Goal: Transaction & Acquisition: Purchase product/service

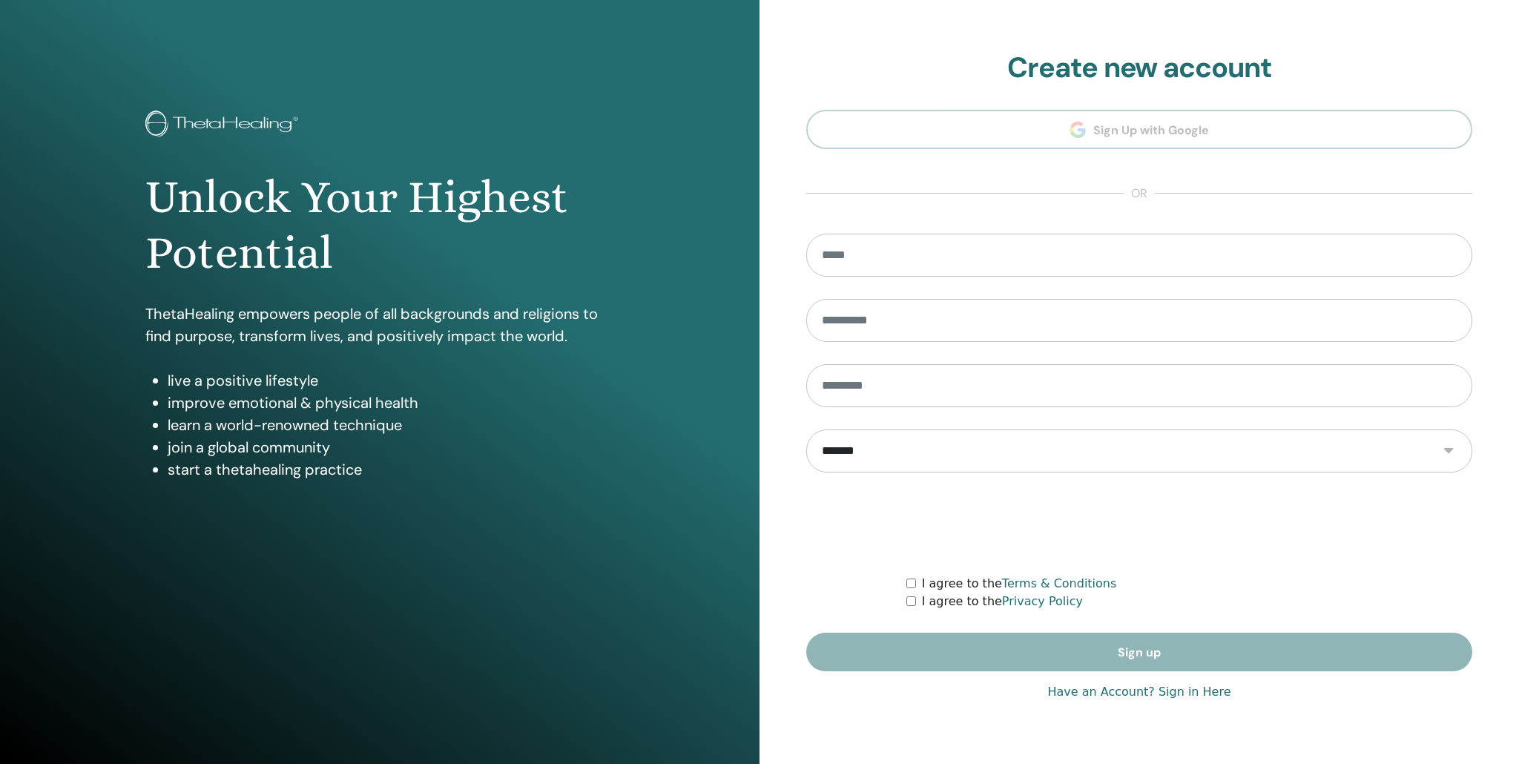
type input "**********"
click at [1189, 694] on link "Have an Account? Sign in Here" at bounding box center [1138, 692] width 183 height 18
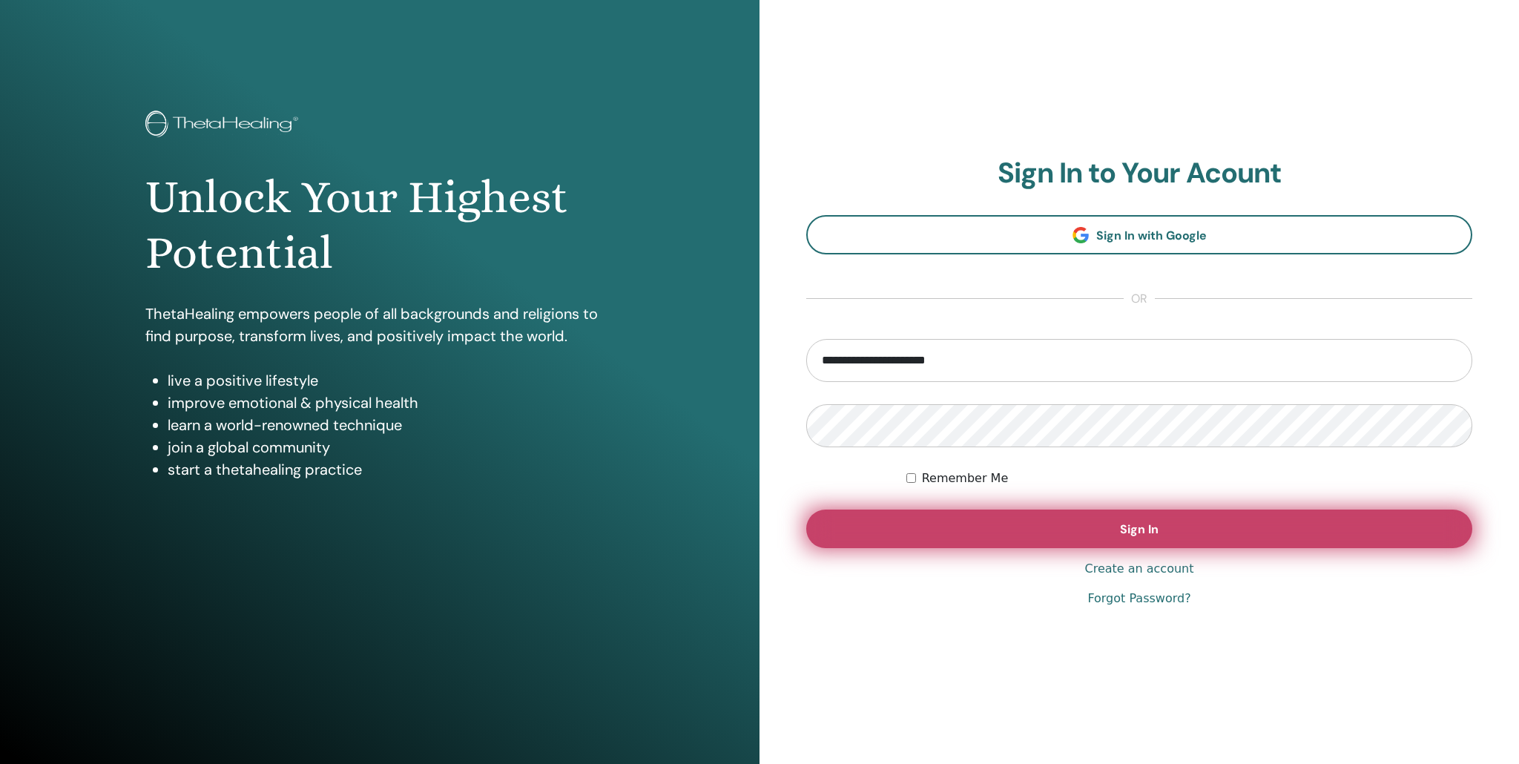
click at [1133, 529] on span "Sign In" at bounding box center [1139, 530] width 39 height 16
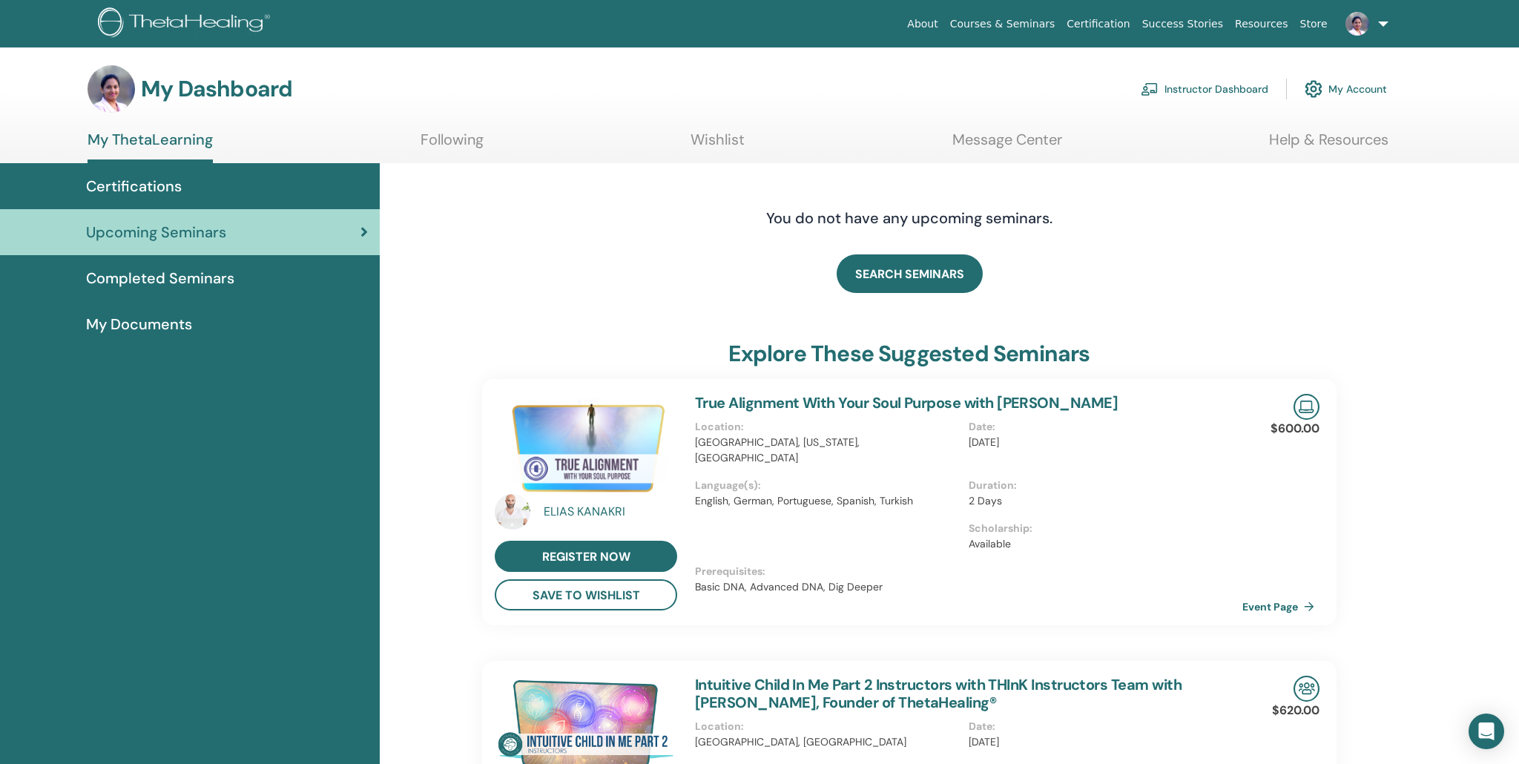
click at [1187, 94] on link "Instructor Dashboard" at bounding box center [1205, 89] width 128 height 33
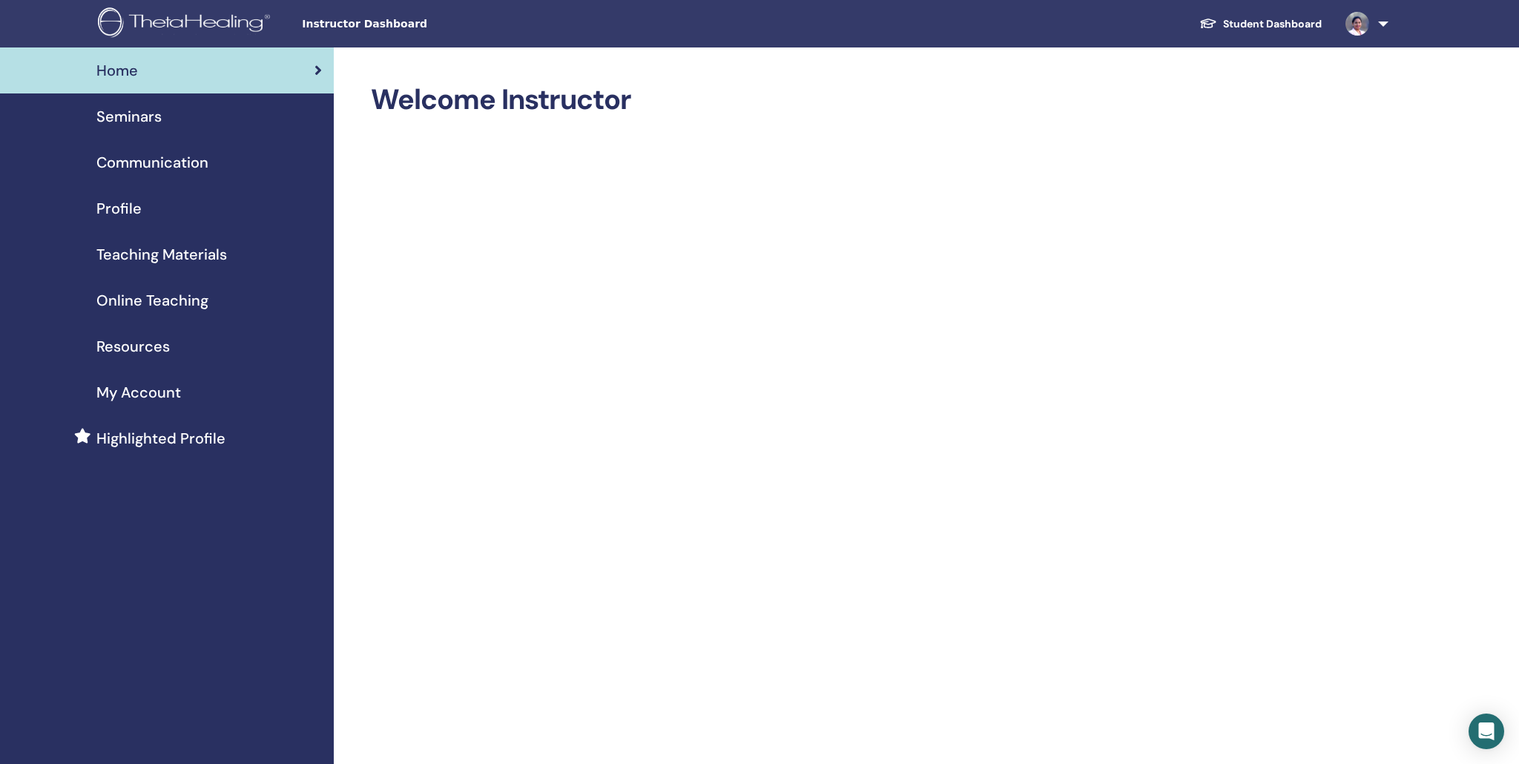
click at [124, 123] on span "Seminars" at bounding box center [128, 116] width 65 height 22
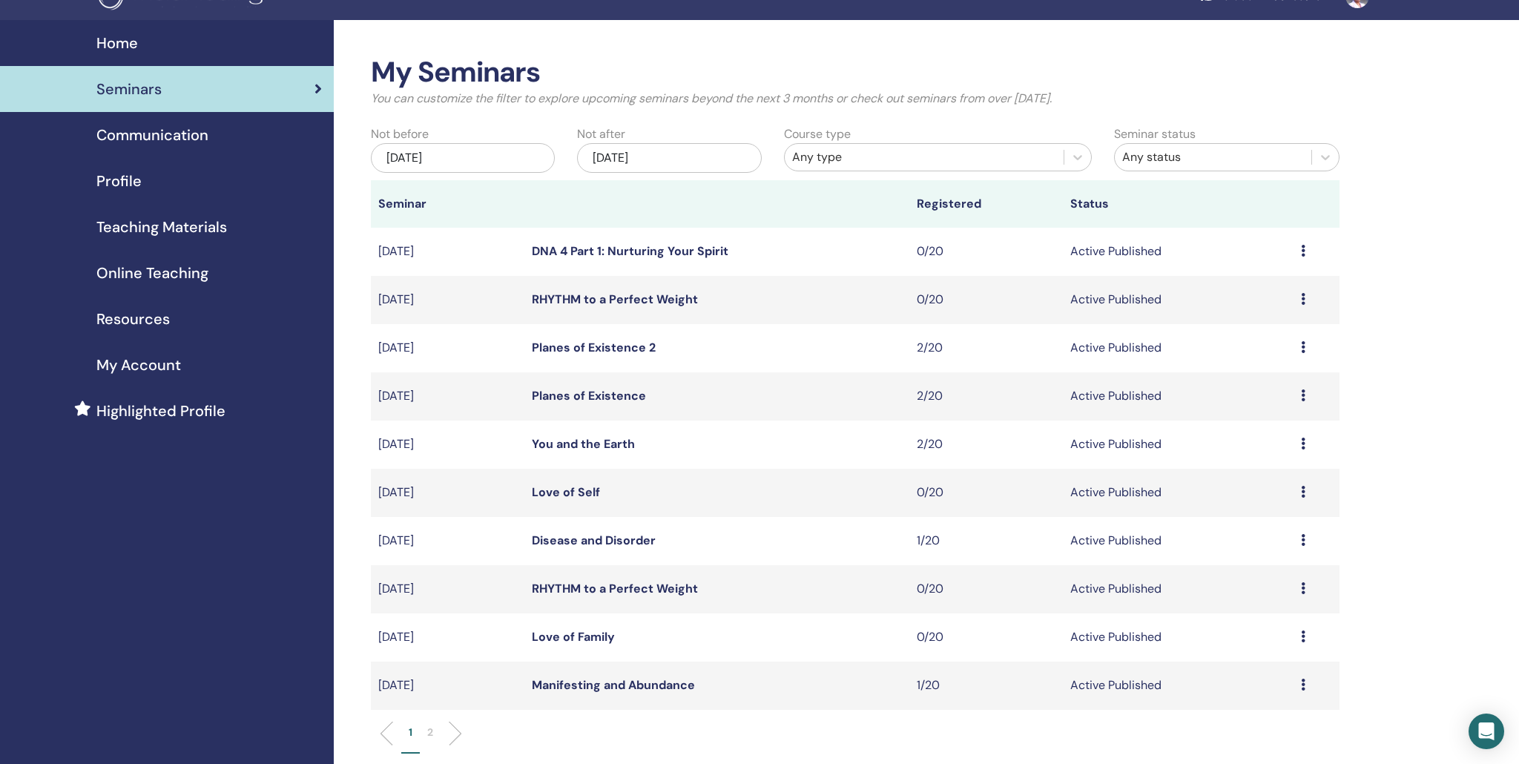
scroll to position [35, 0]
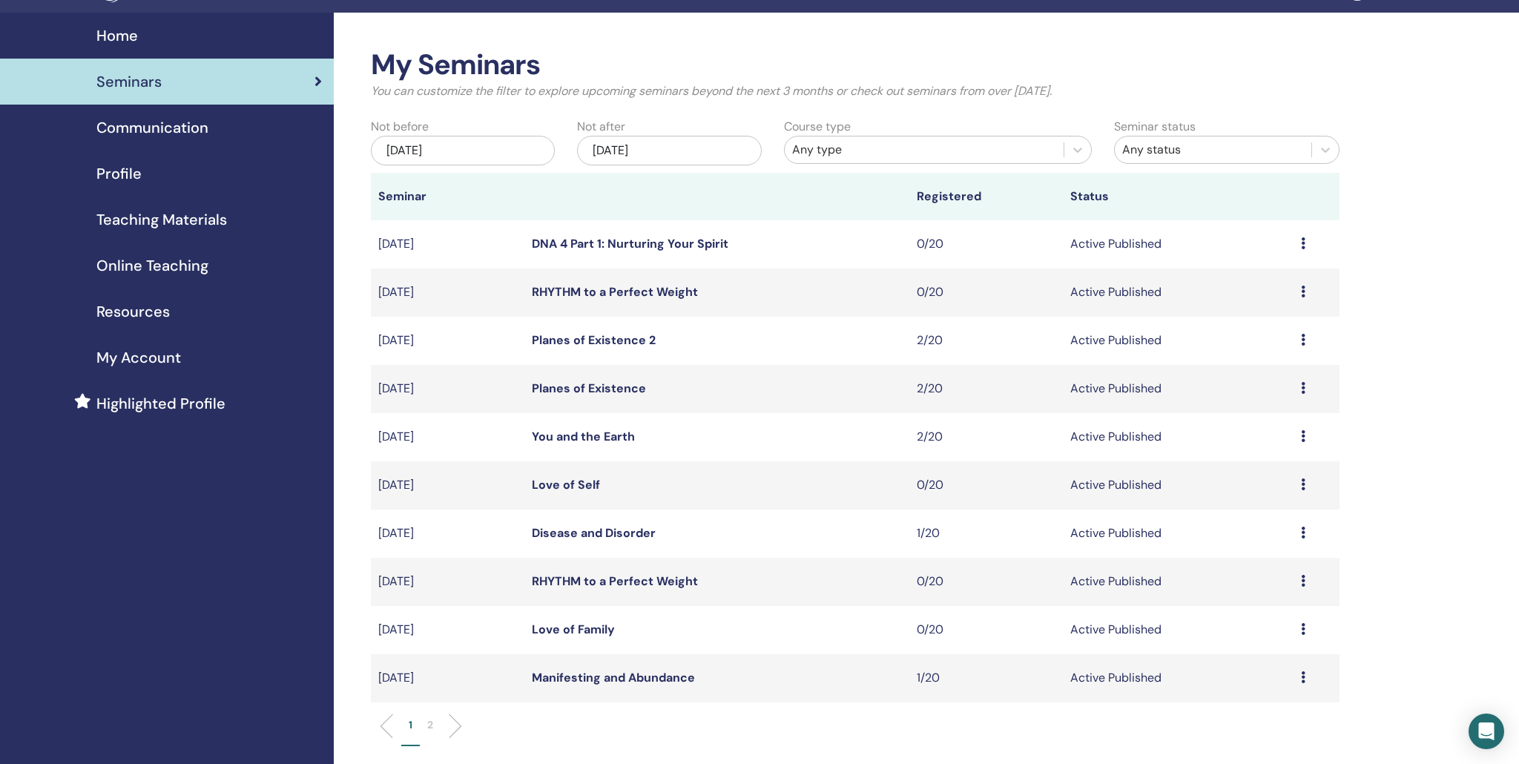
click at [625, 679] on link "Manifesting and Abundance" at bounding box center [613, 678] width 163 height 16
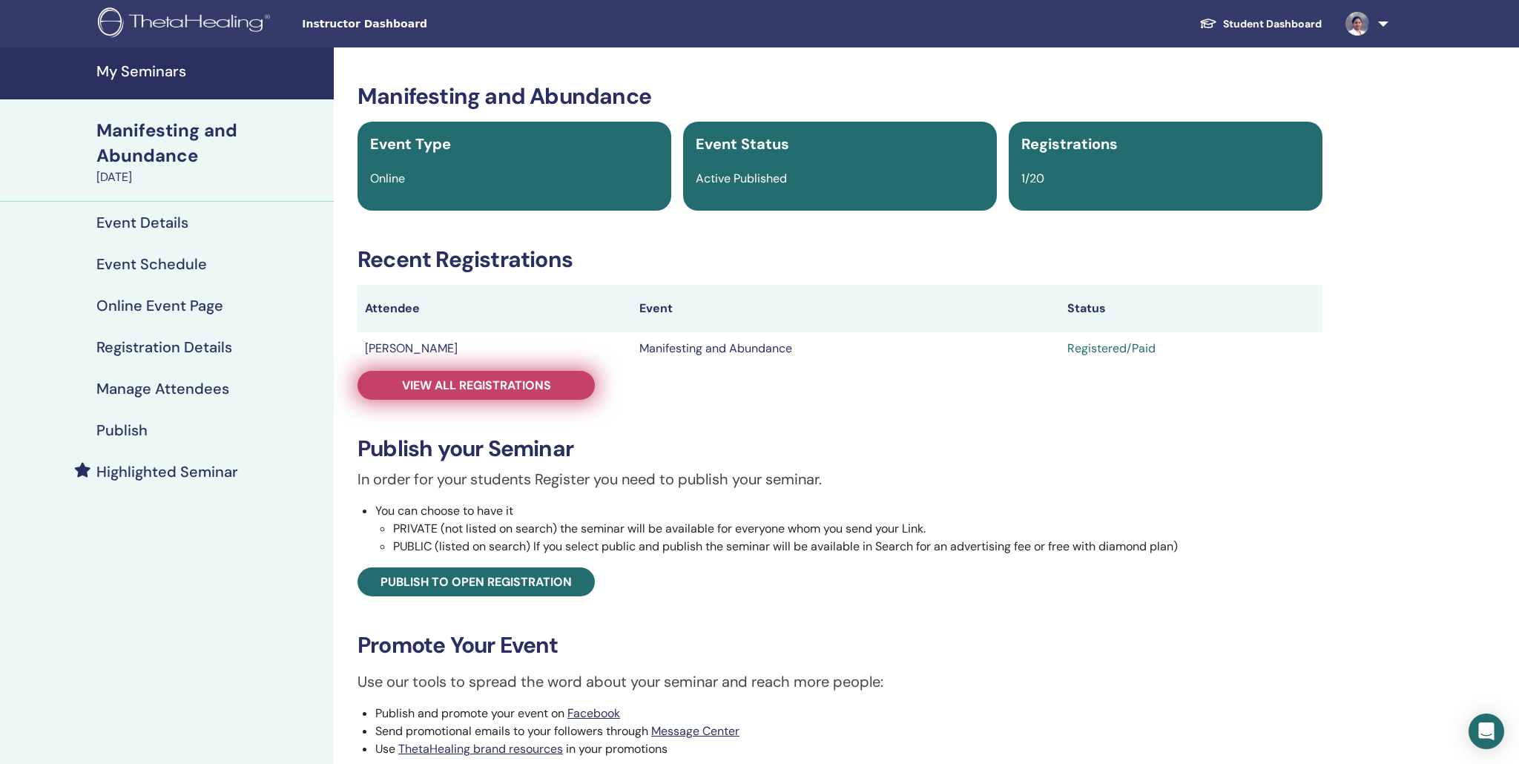
click at [453, 388] on span "View all registrations" at bounding box center [476, 386] width 149 height 16
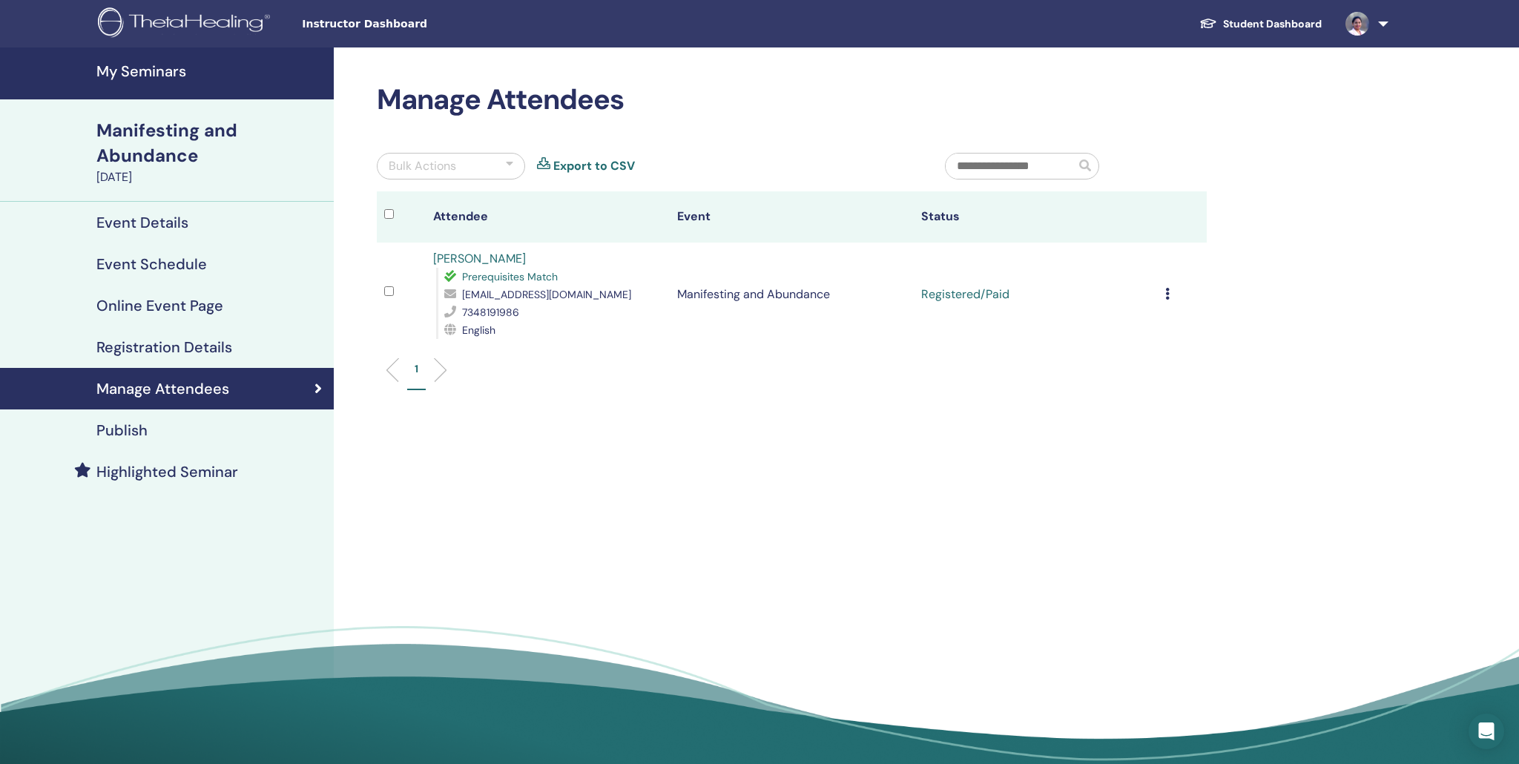
click at [395, 295] on div at bounding box center [401, 294] width 34 height 22
click at [1168, 293] on icon at bounding box center [1167, 294] width 4 height 12
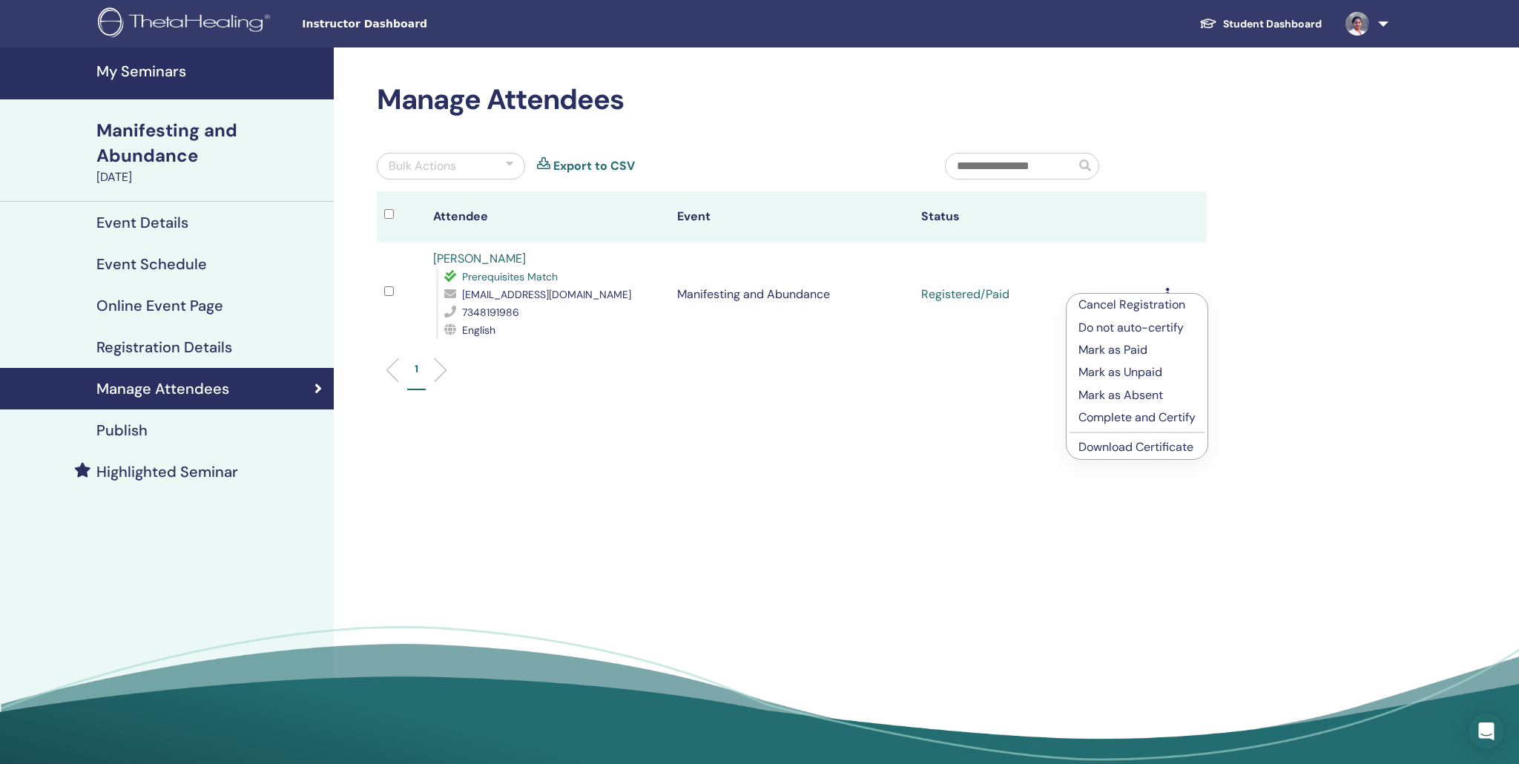
click at [1119, 354] on p "Mark as Paid" at bounding box center [1137, 350] width 117 height 18
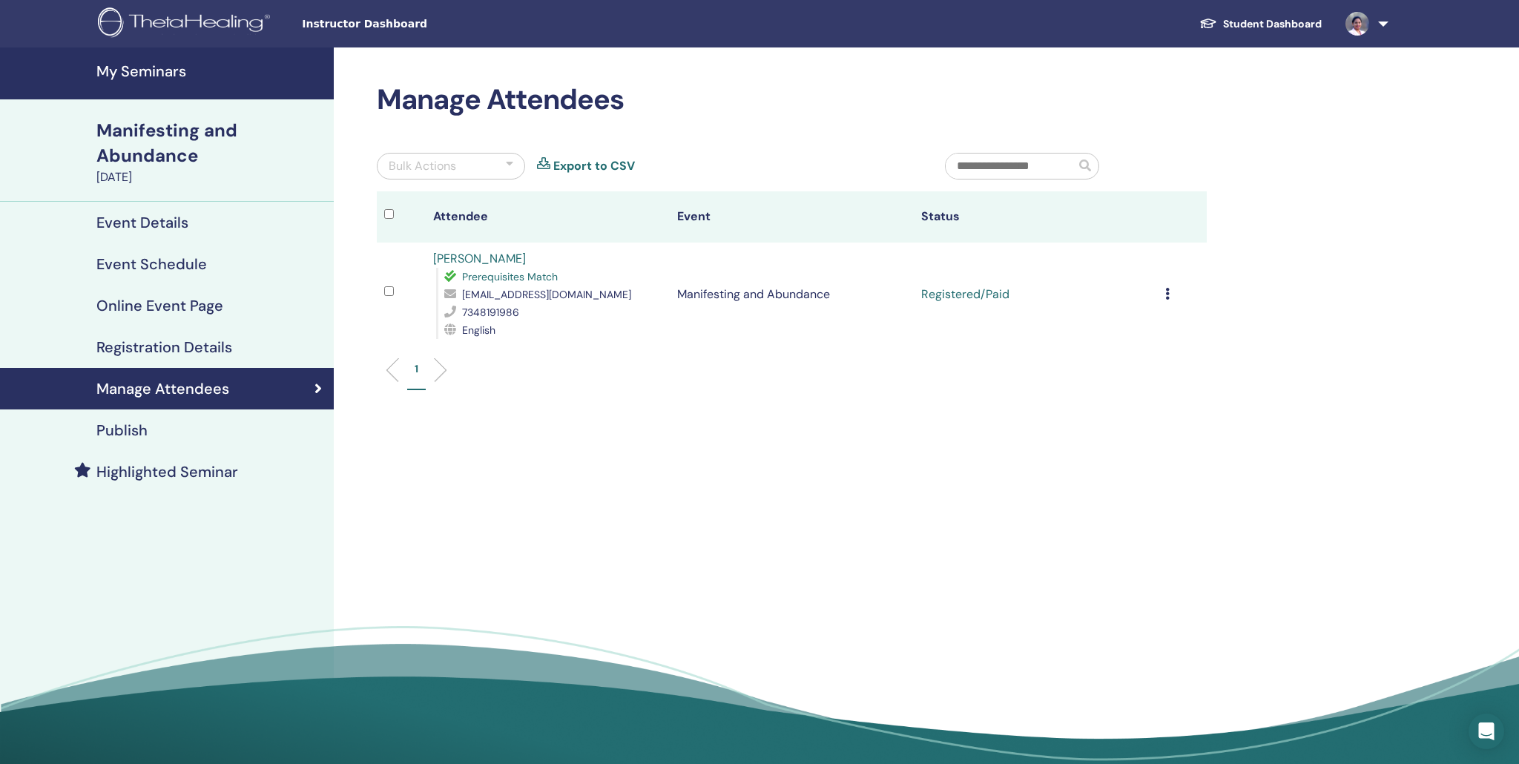
click at [121, 78] on h4 "My Seminars" at bounding box center [210, 71] width 228 height 18
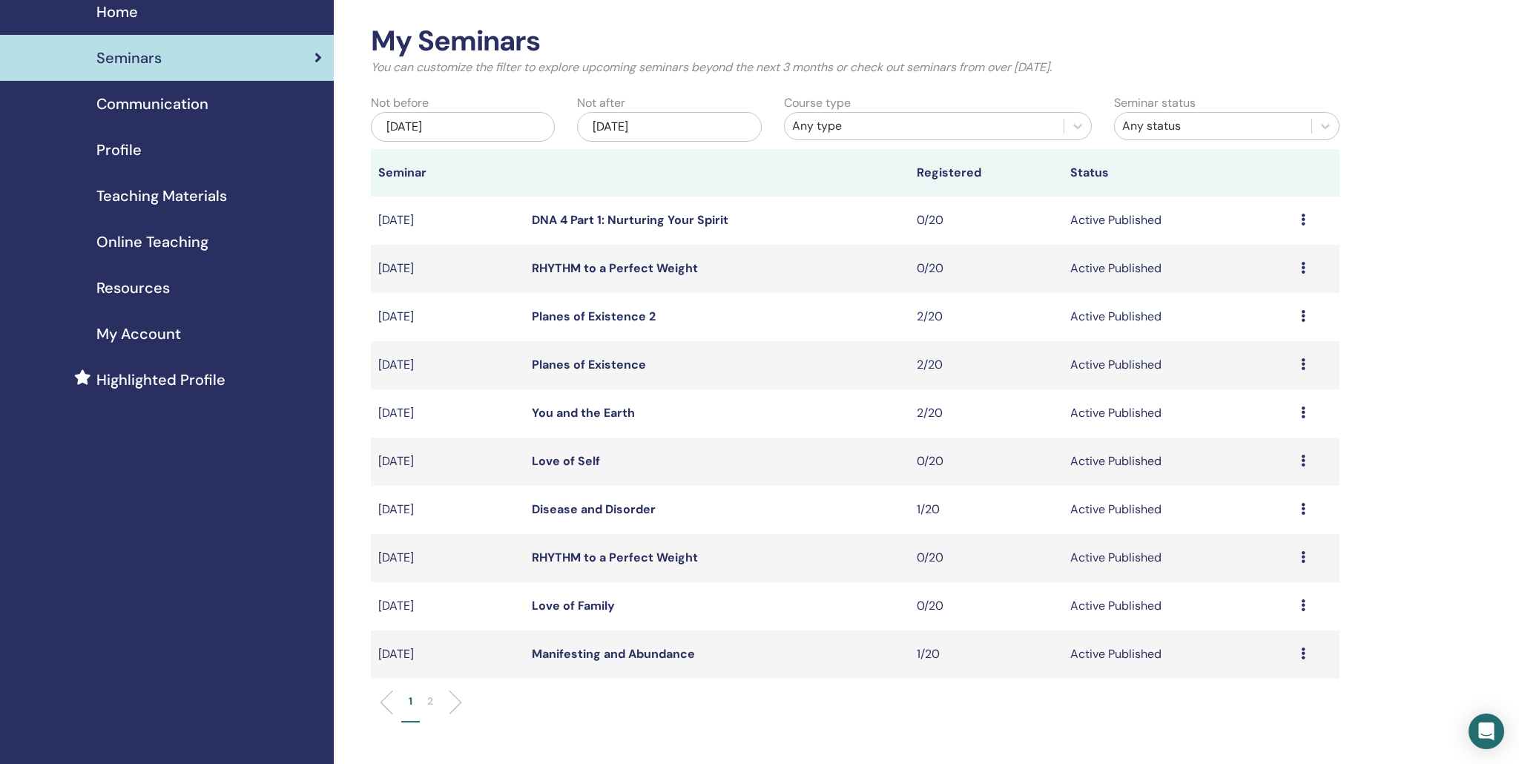
scroll to position [62, 0]
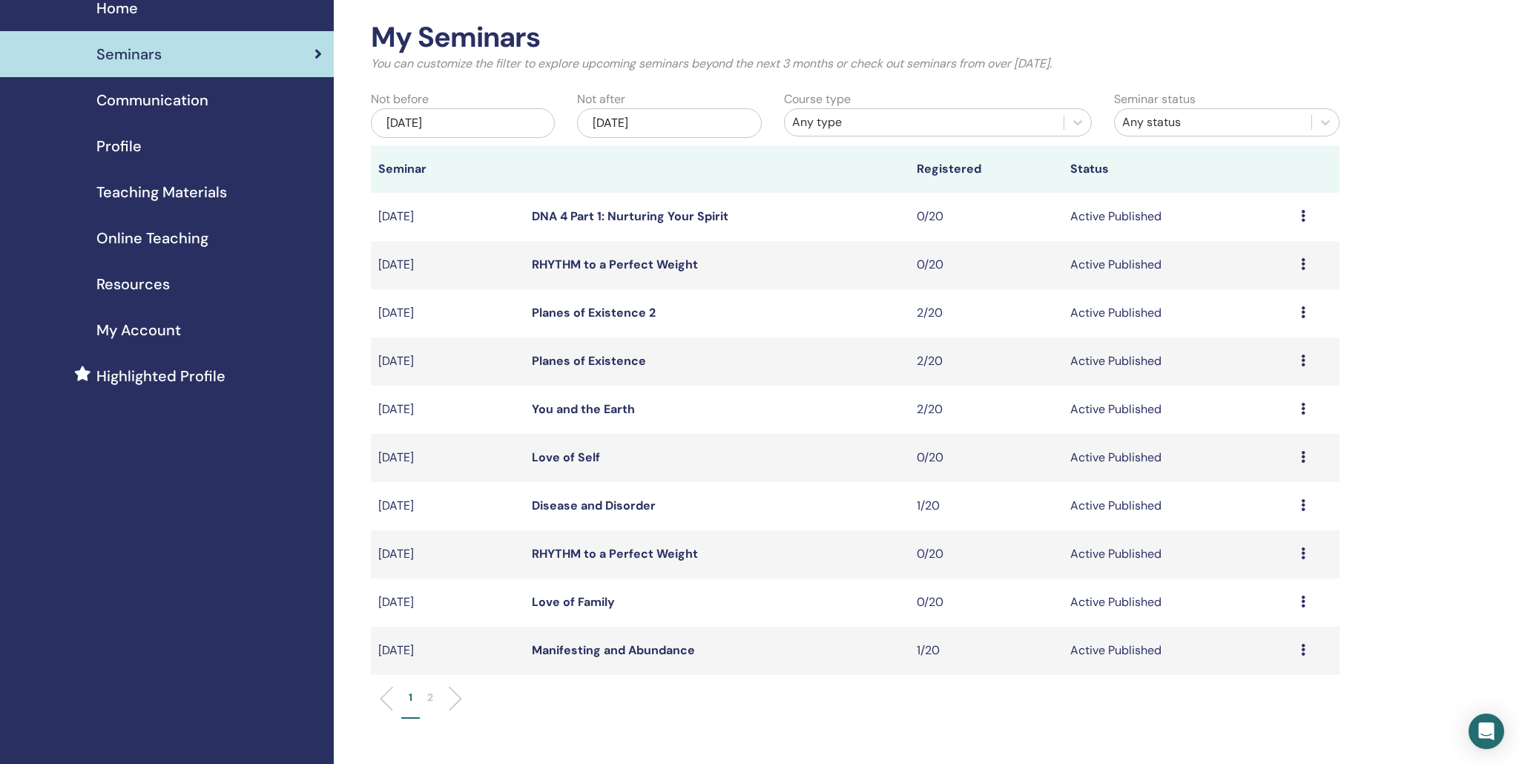
click at [608, 510] on link "Disease and Disorder" at bounding box center [594, 506] width 124 height 16
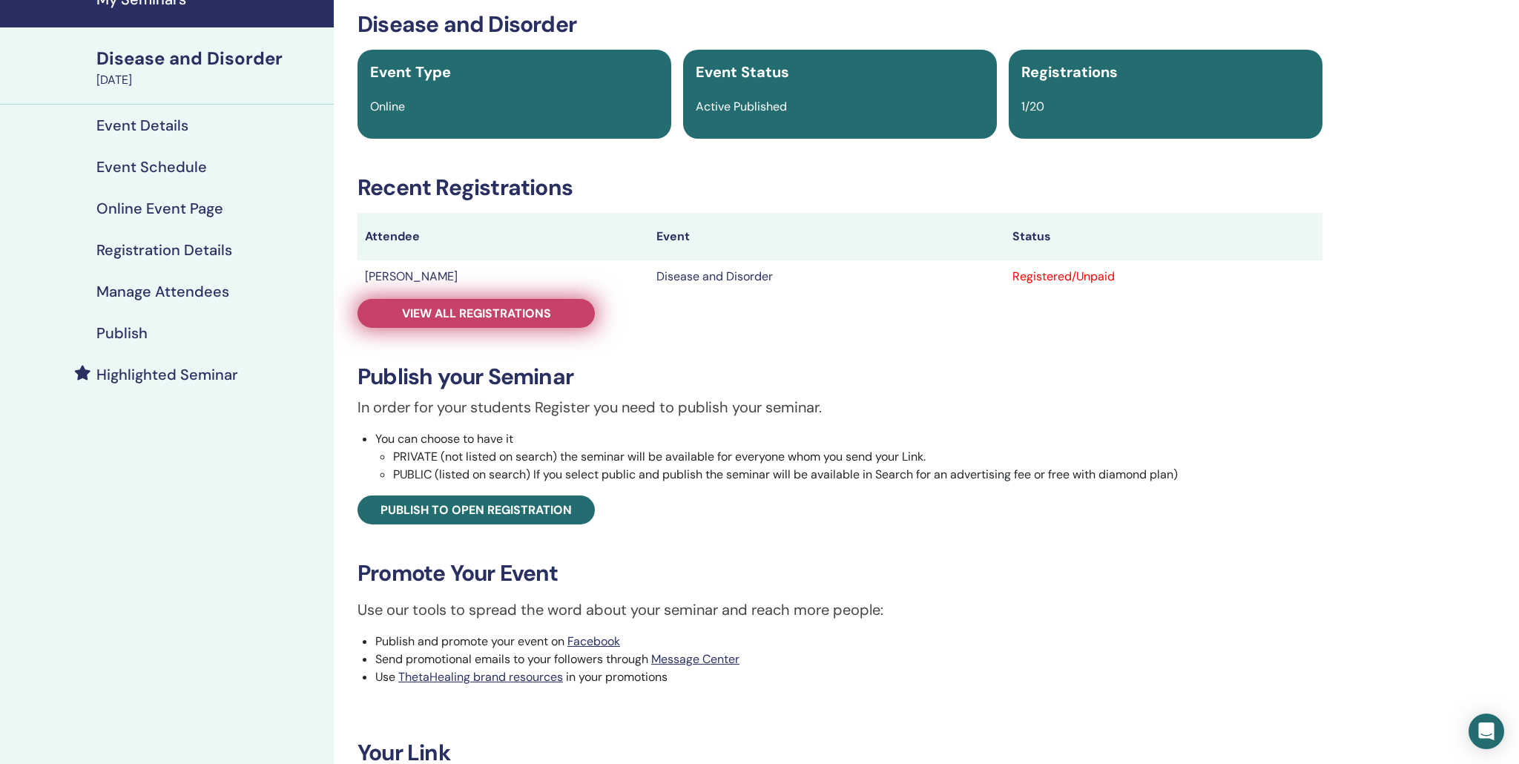
scroll to position [142, 0]
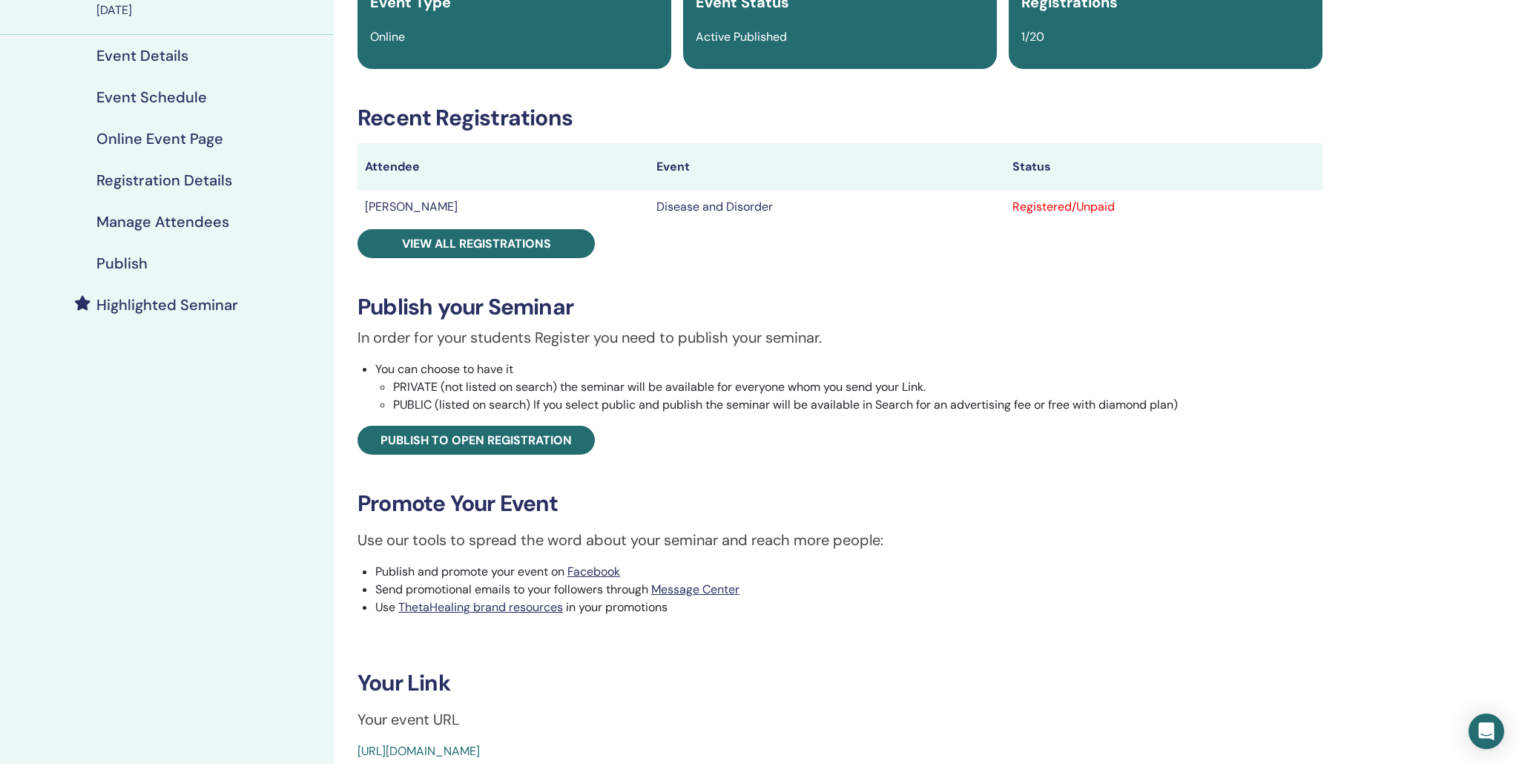
click at [186, 304] on h4 "Highlighted Seminar" at bounding box center [167, 305] width 142 height 18
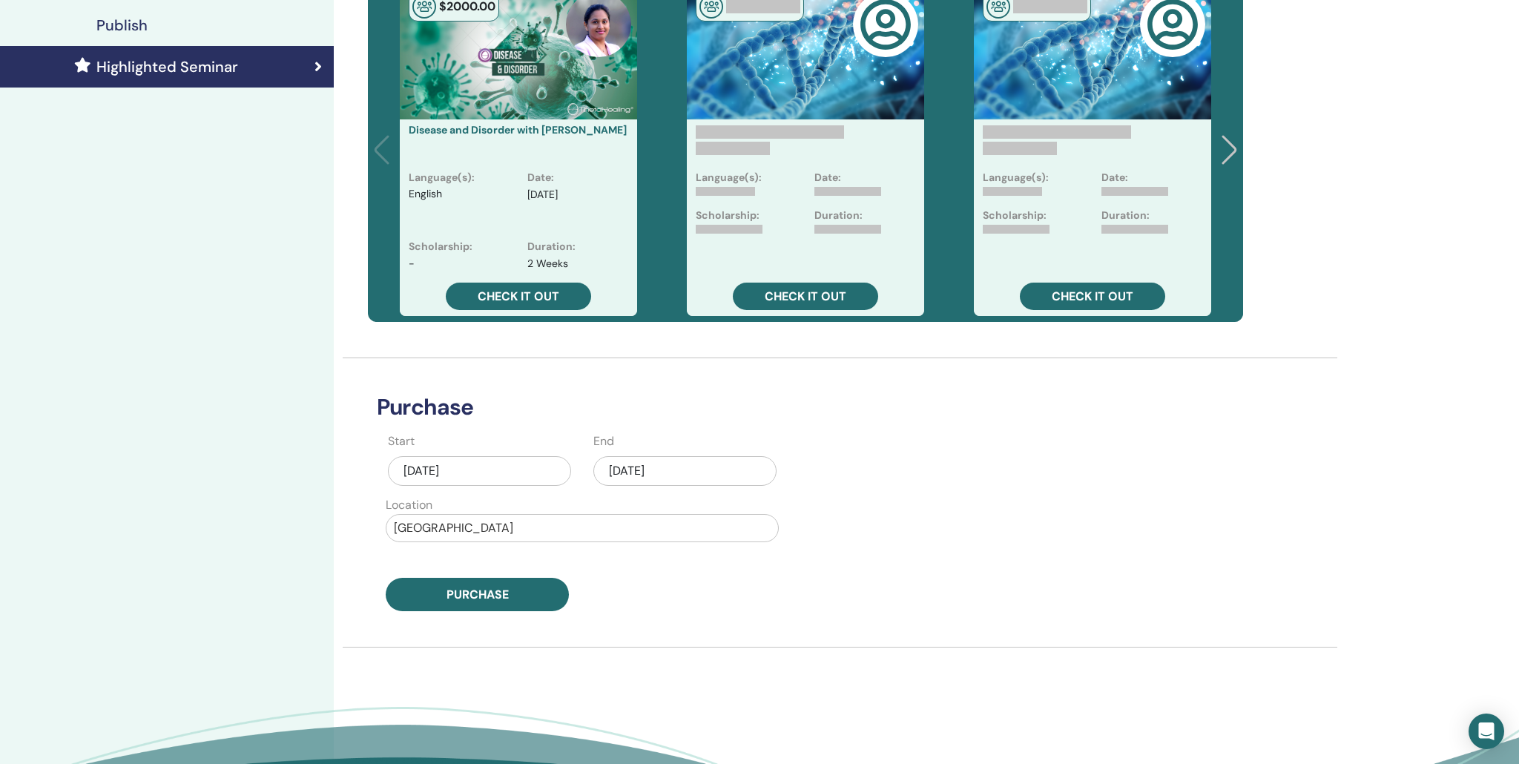
scroll to position [395, 0]
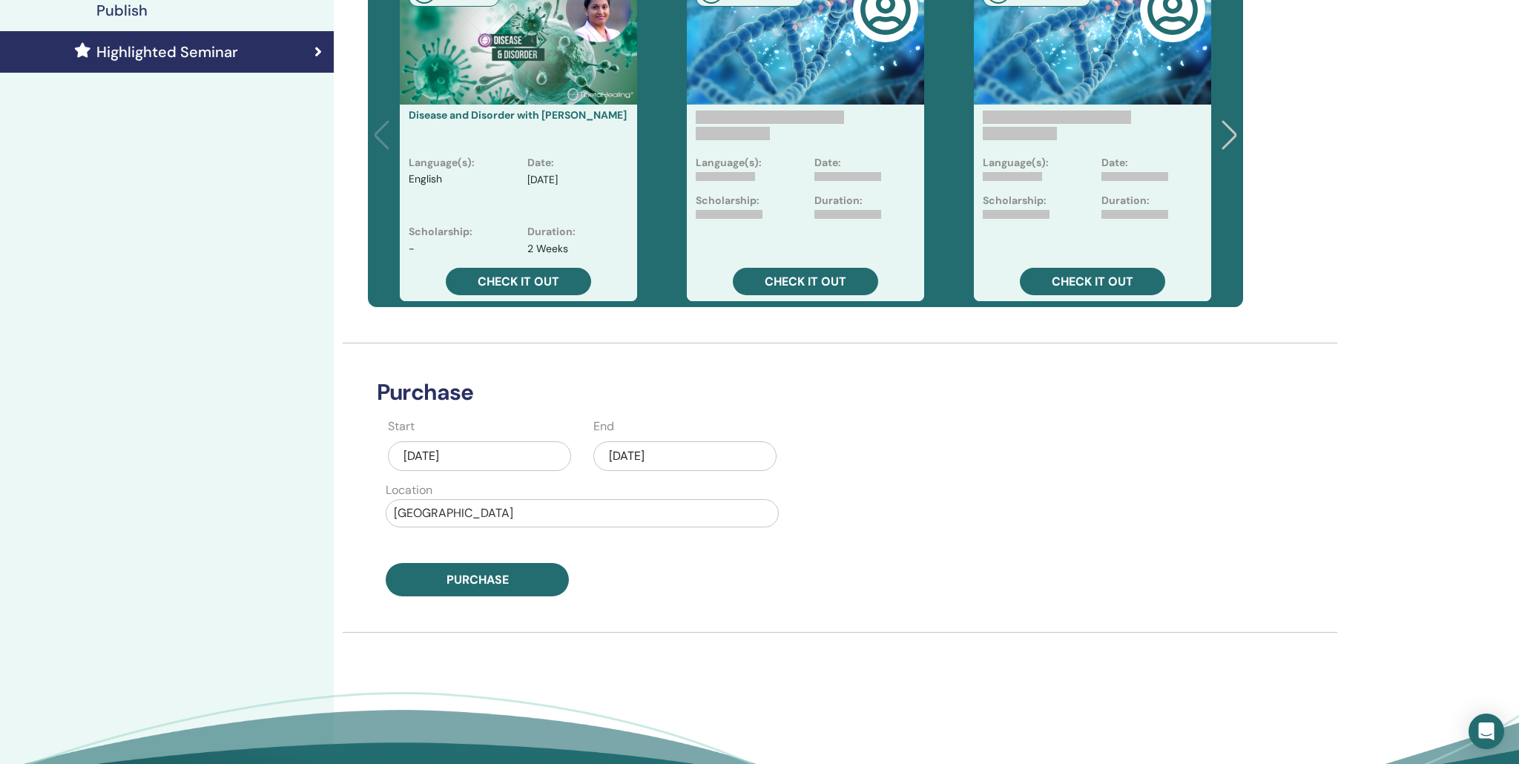
click at [533, 455] on div "Aug/20, 2025" at bounding box center [479, 456] width 183 height 30
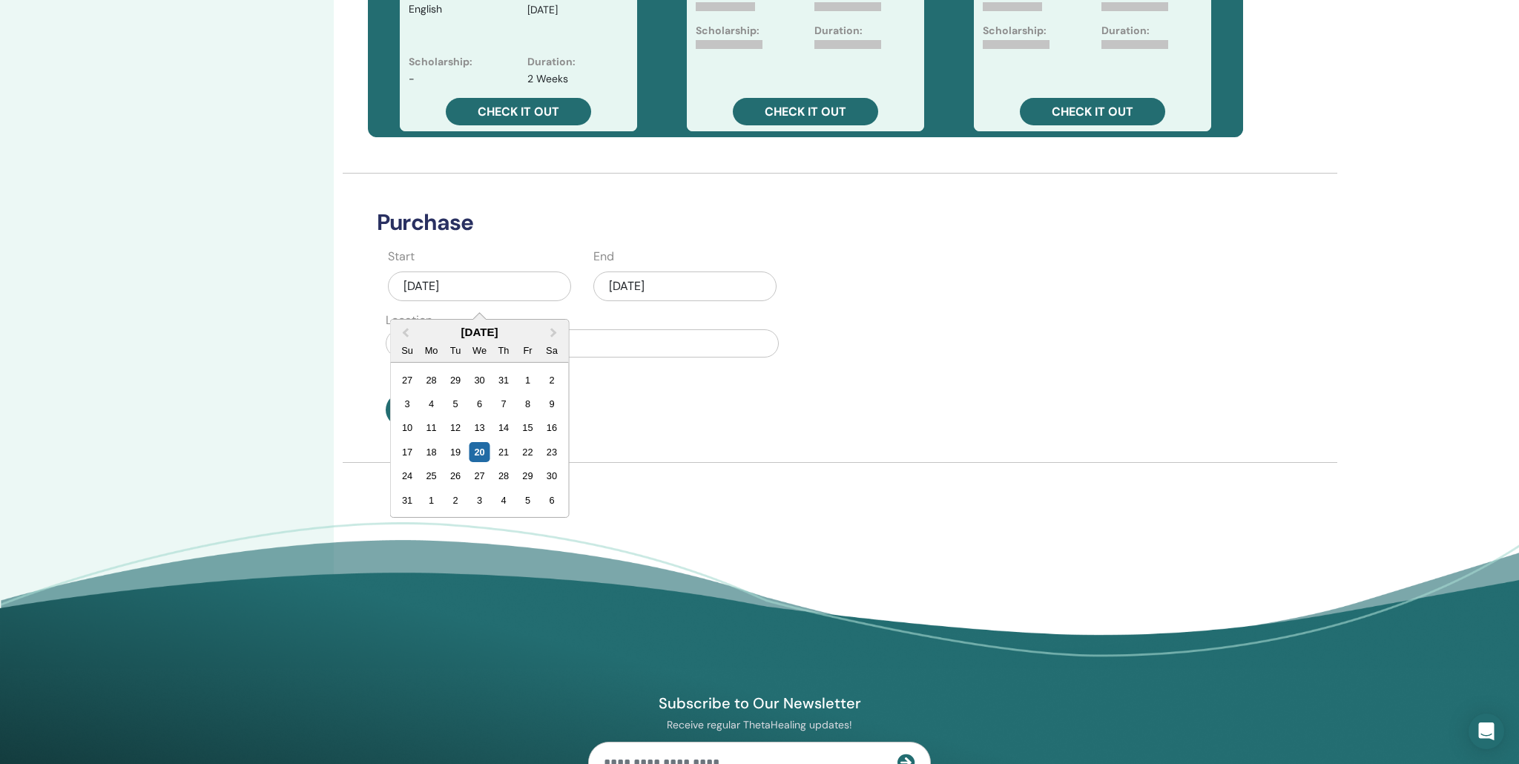
scroll to position [613, 0]
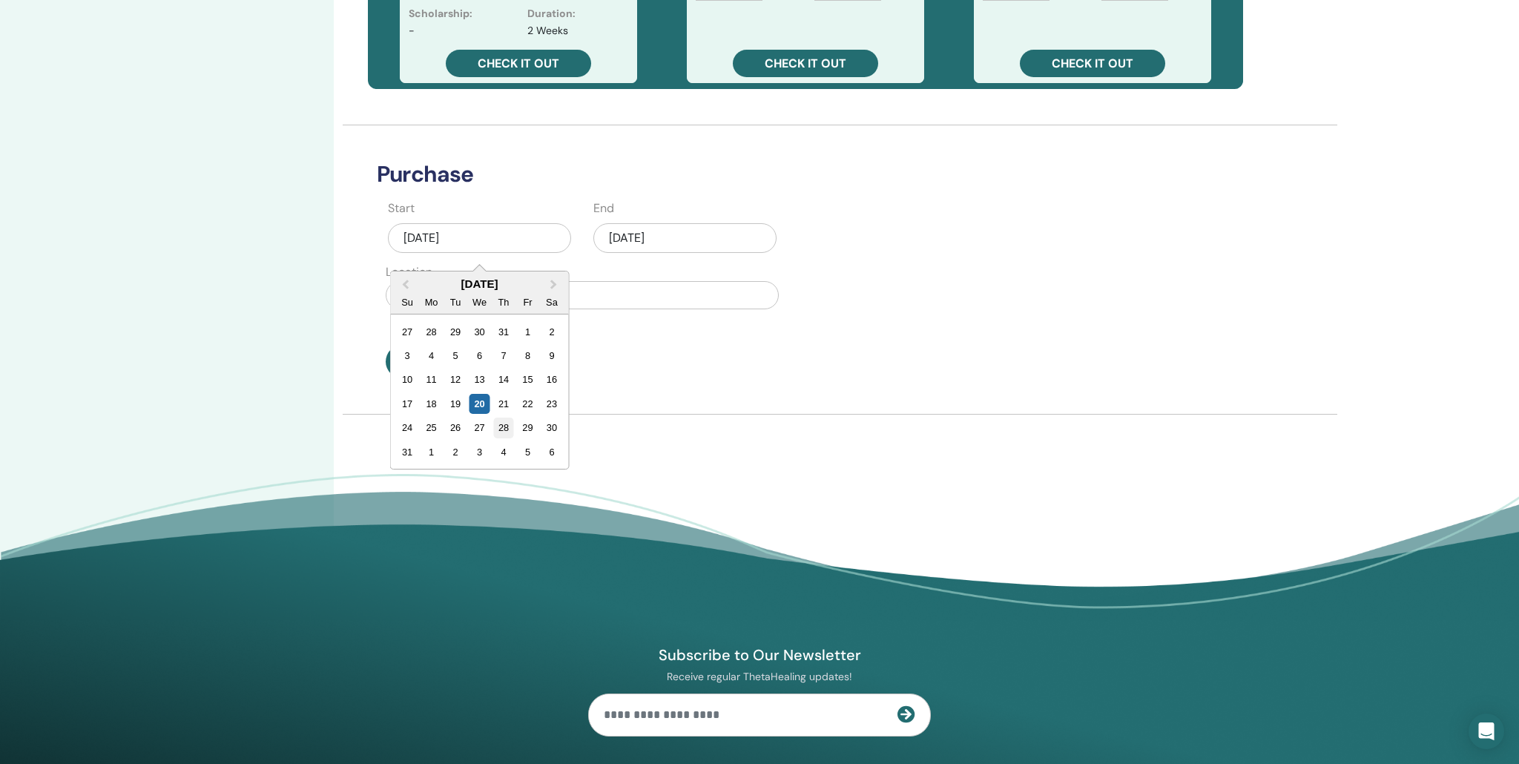
click at [504, 429] on div "28" at bounding box center [503, 428] width 20 height 20
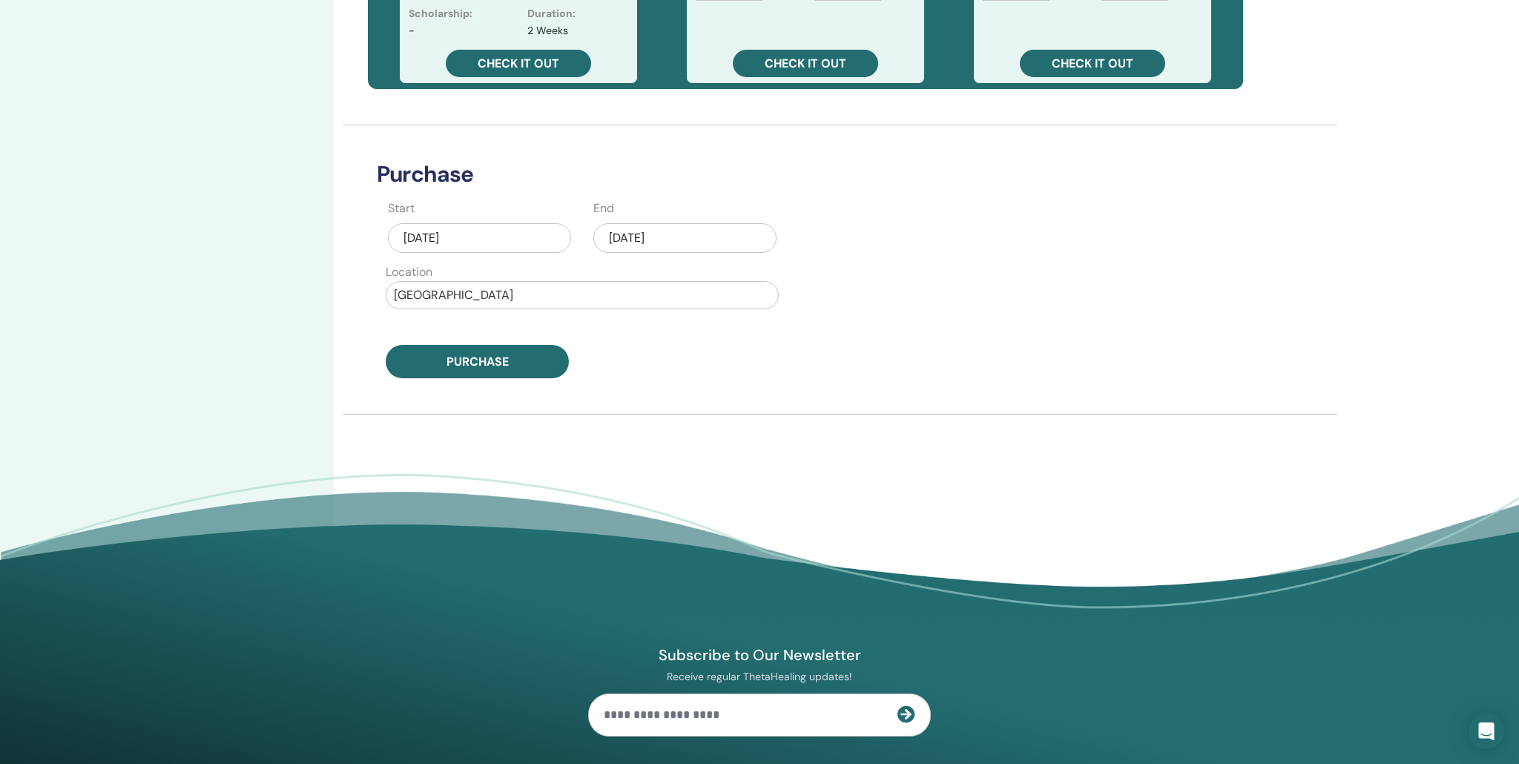
click at [657, 238] on div "Aug/20, 2025" at bounding box center [684, 238] width 183 height 30
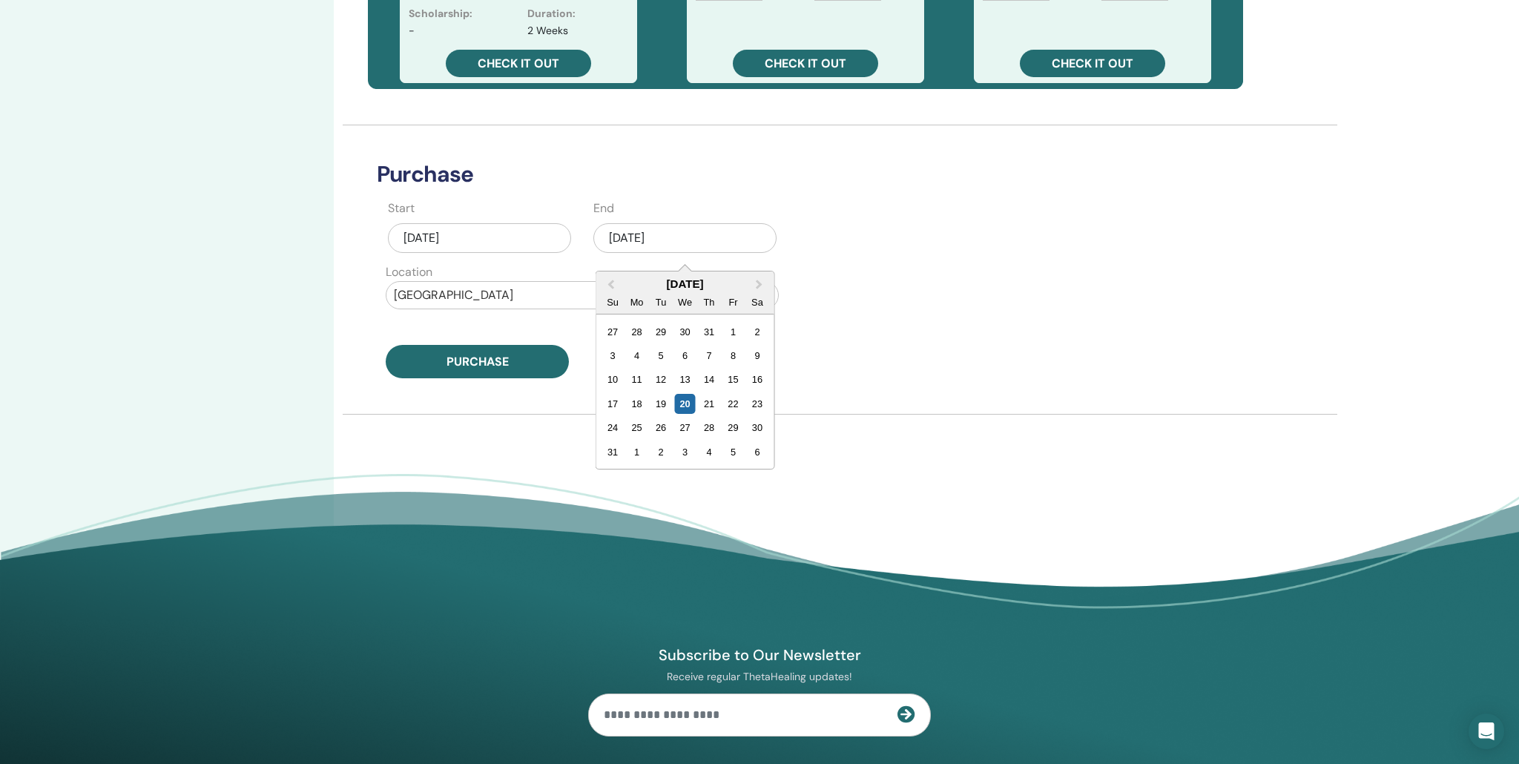
scroll to position [617, 0]
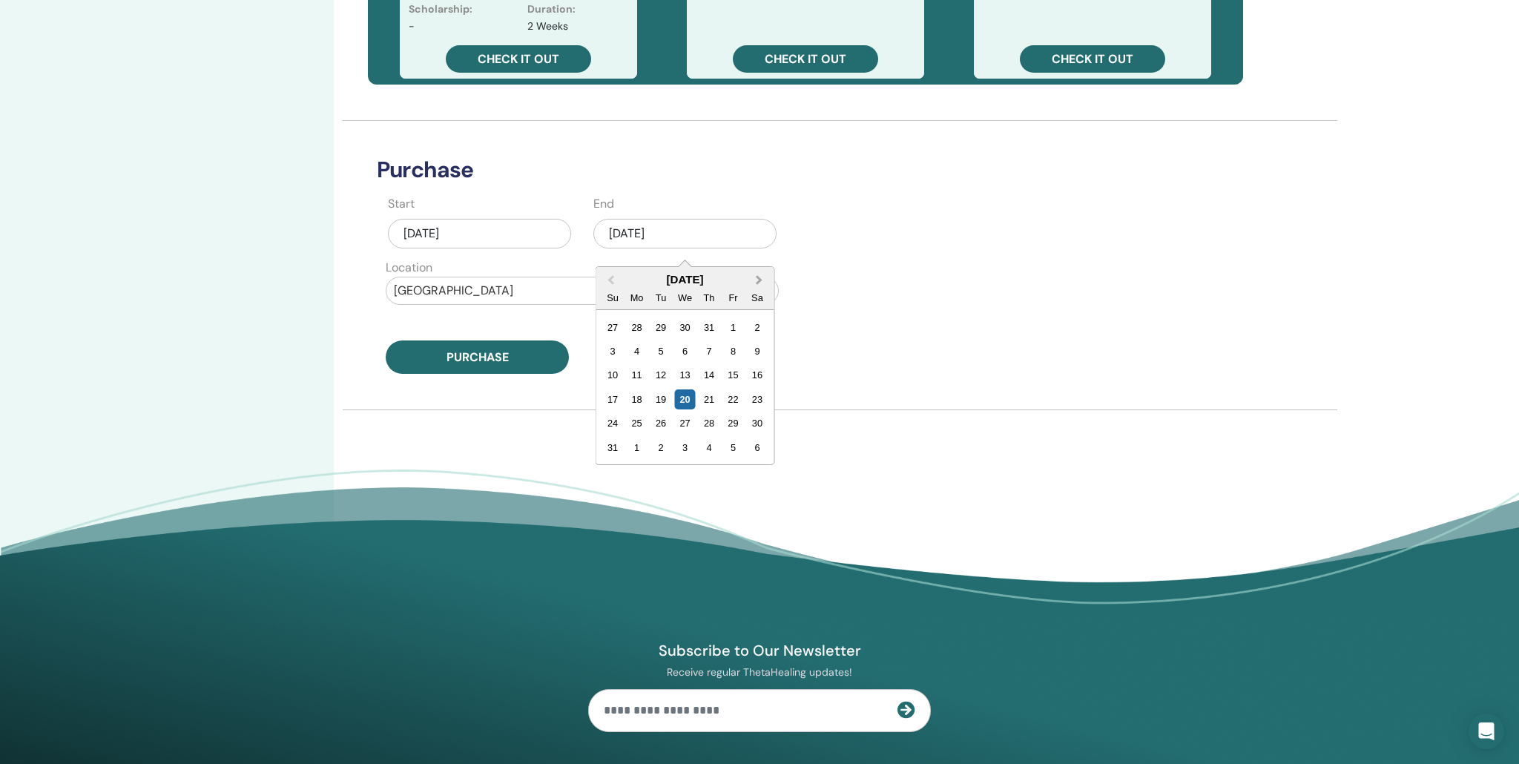
click at [760, 282] on span "Next Month" at bounding box center [760, 280] width 0 height 16
click at [657, 351] on div "9" at bounding box center [661, 351] width 20 height 20
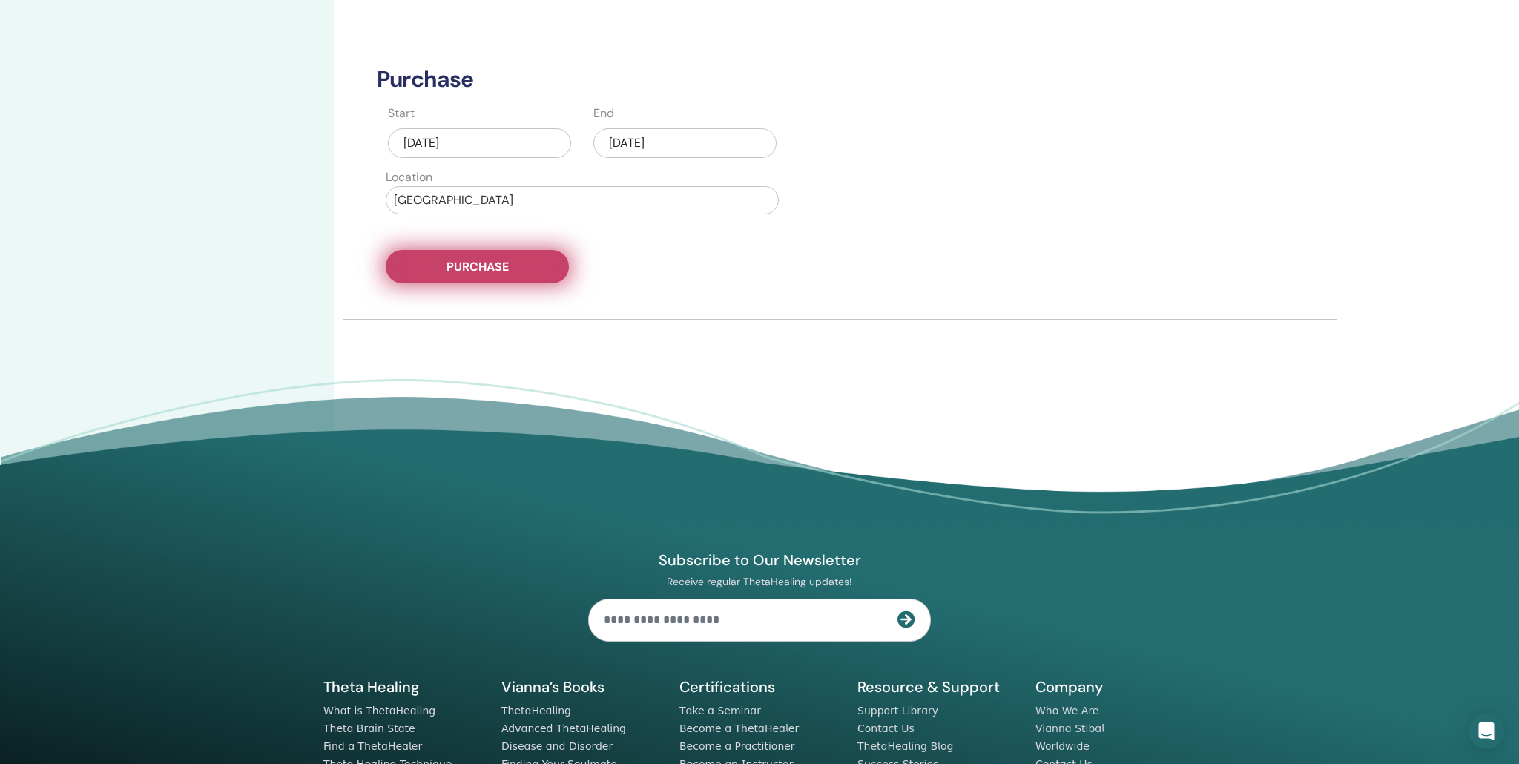
scroll to position [708, 0]
click at [496, 278] on button "Purchase" at bounding box center [477, 265] width 183 height 33
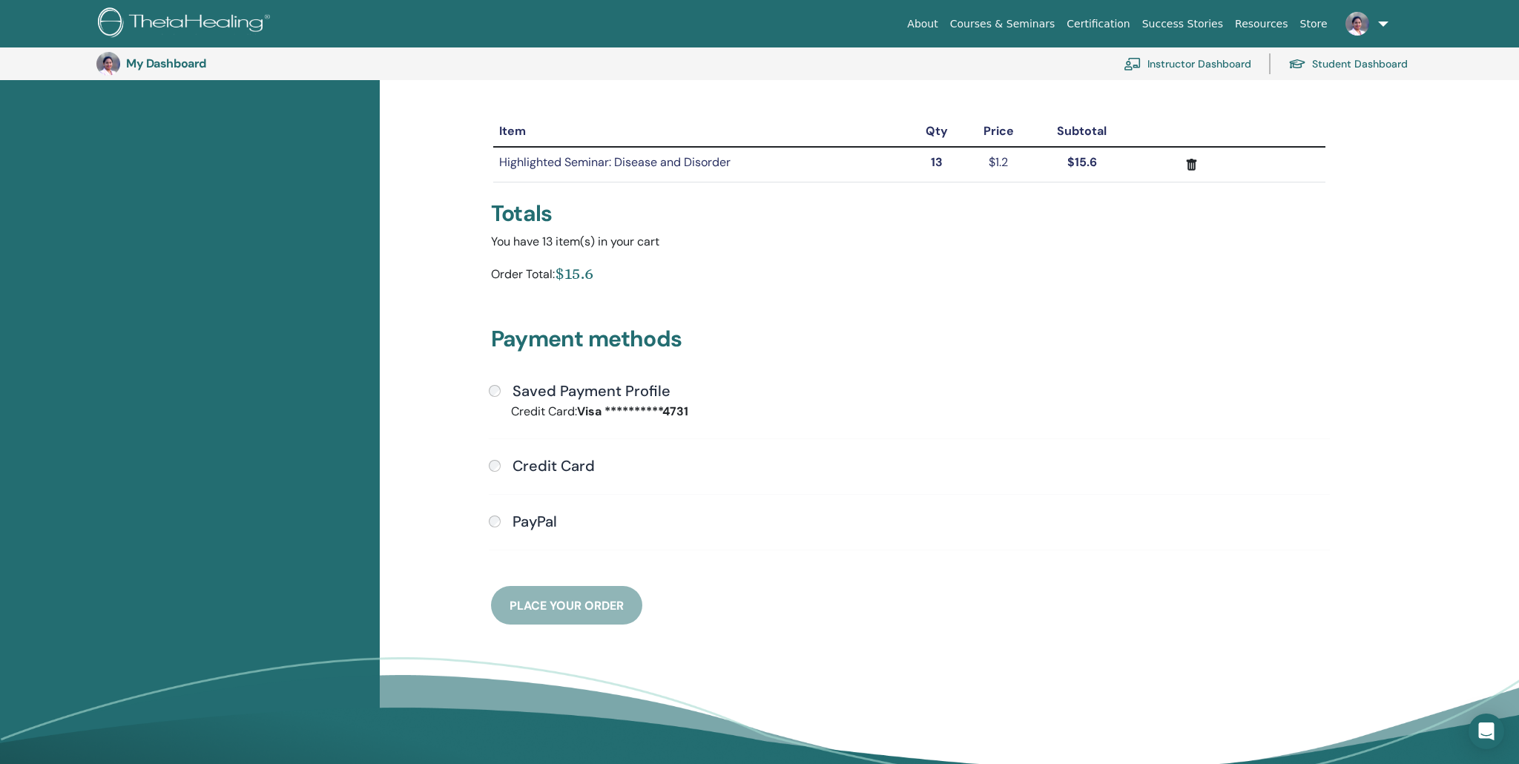
scroll to position [142, 0]
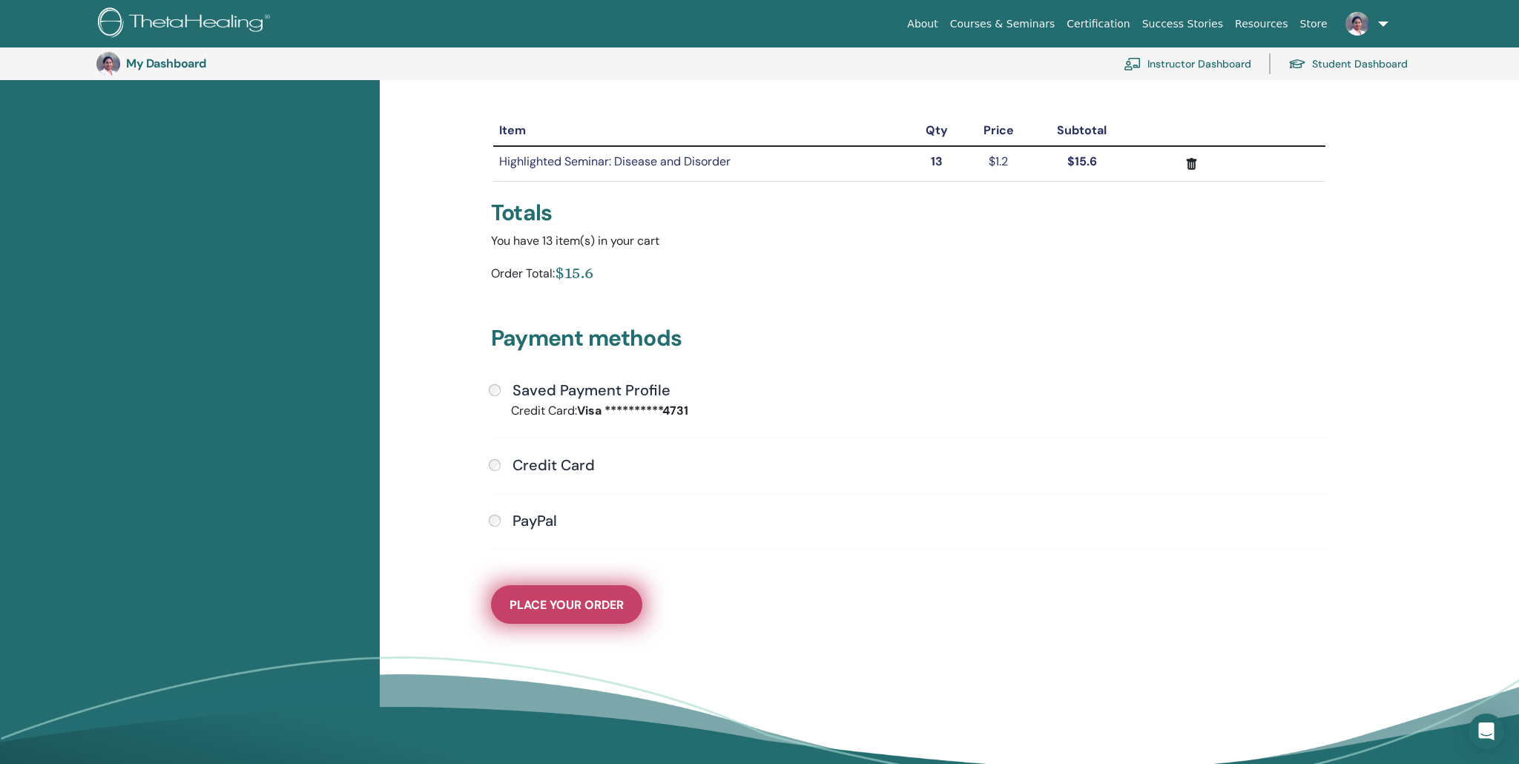
click at [553, 603] on span "Place Your Order" at bounding box center [567, 605] width 114 height 16
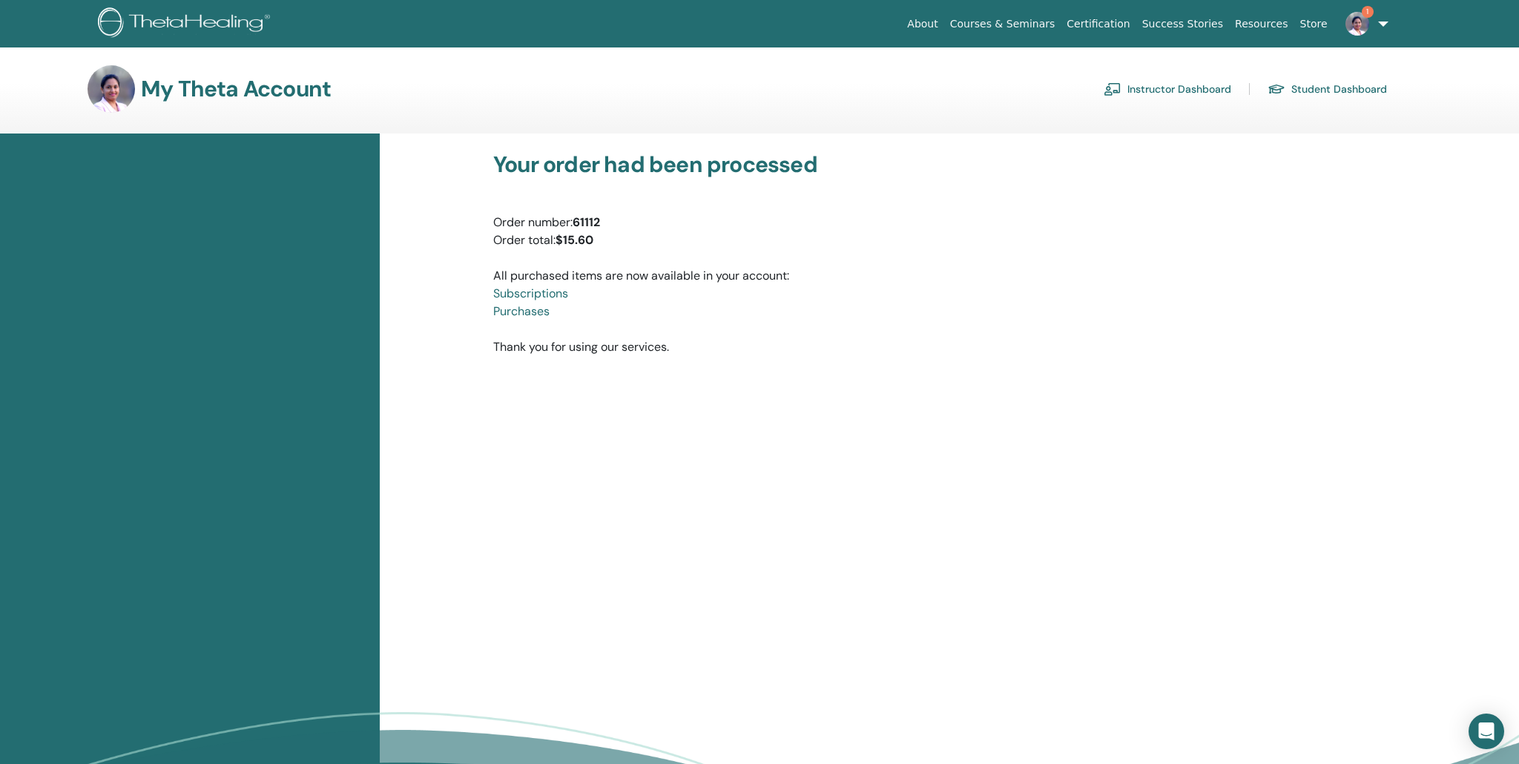
click at [1361, 23] on img at bounding box center [1358, 24] width 24 height 24
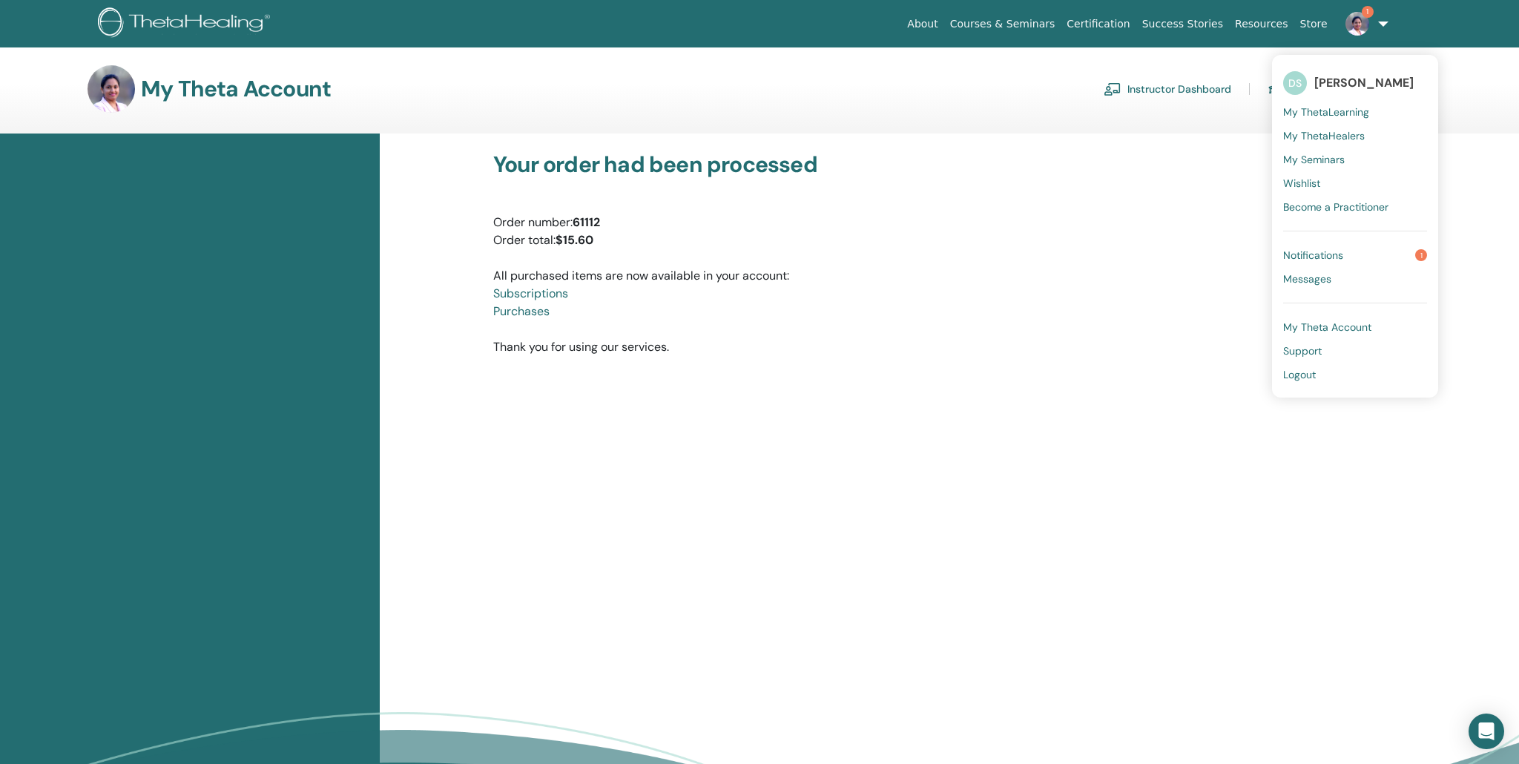
click at [999, 22] on link "Courses & Seminars" at bounding box center [1002, 23] width 117 height 27
